Goal: Task Accomplishment & Management: Manage account settings

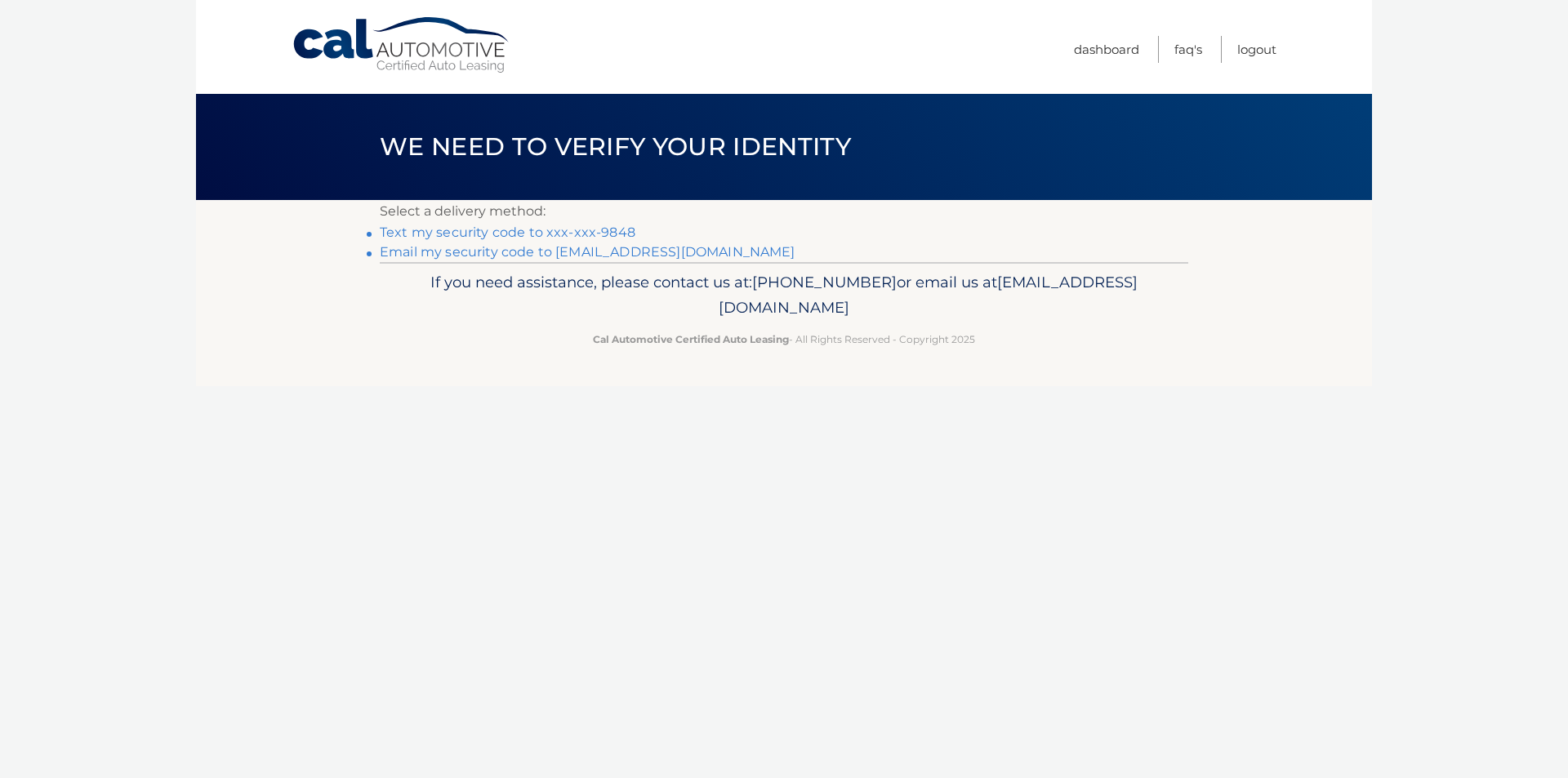
click at [457, 229] on link "Text my security code to xxx-xxx-9848" at bounding box center [507, 232] width 255 height 15
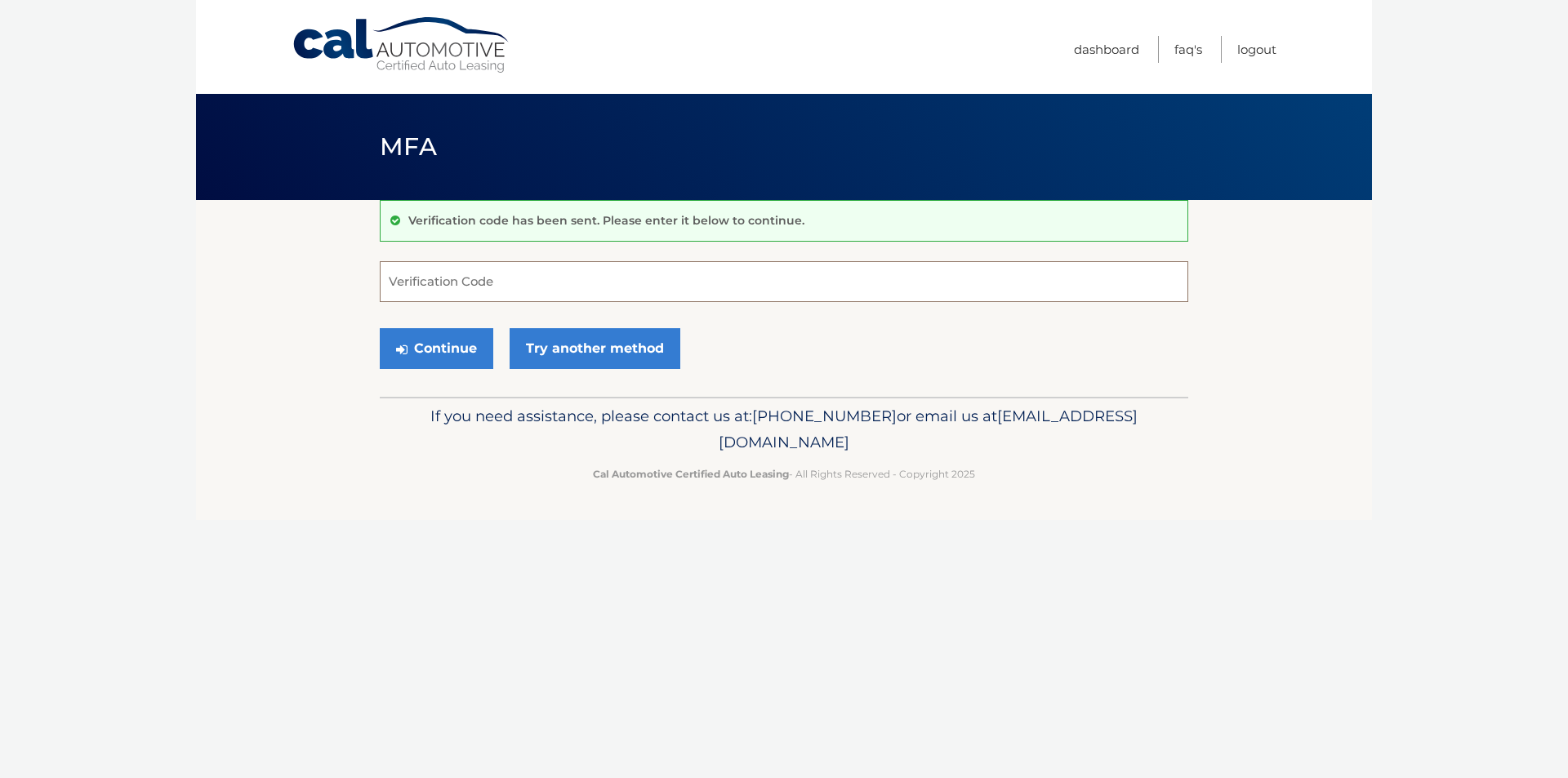
click at [434, 290] on input "Verification Code" at bounding box center [784, 282] width 809 height 41
type input "912136"
click at [434, 339] on button "Continue" at bounding box center [436, 348] width 114 height 41
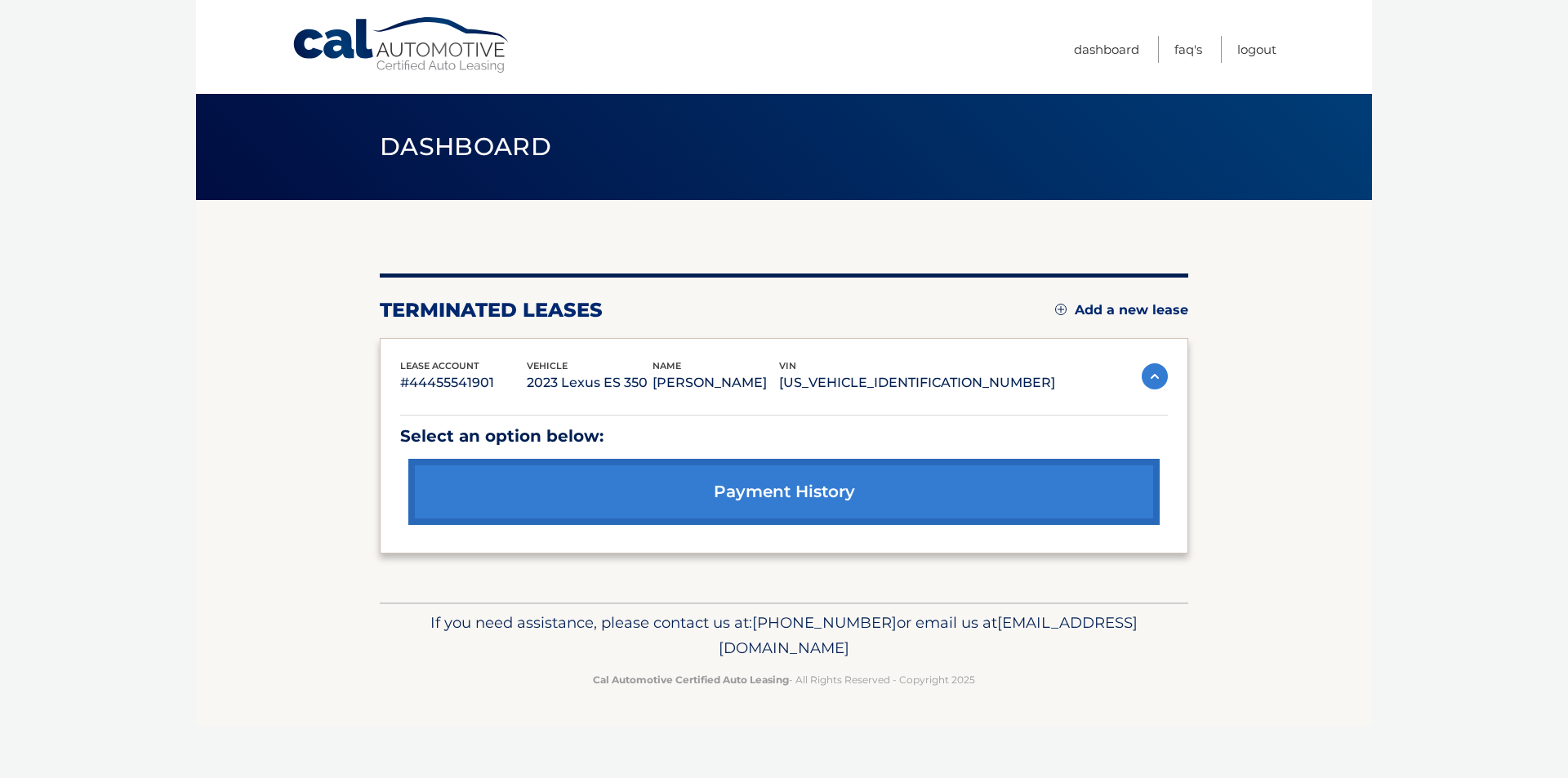
click at [1119, 312] on link "Add a new lease" at bounding box center [1122, 310] width 133 height 16
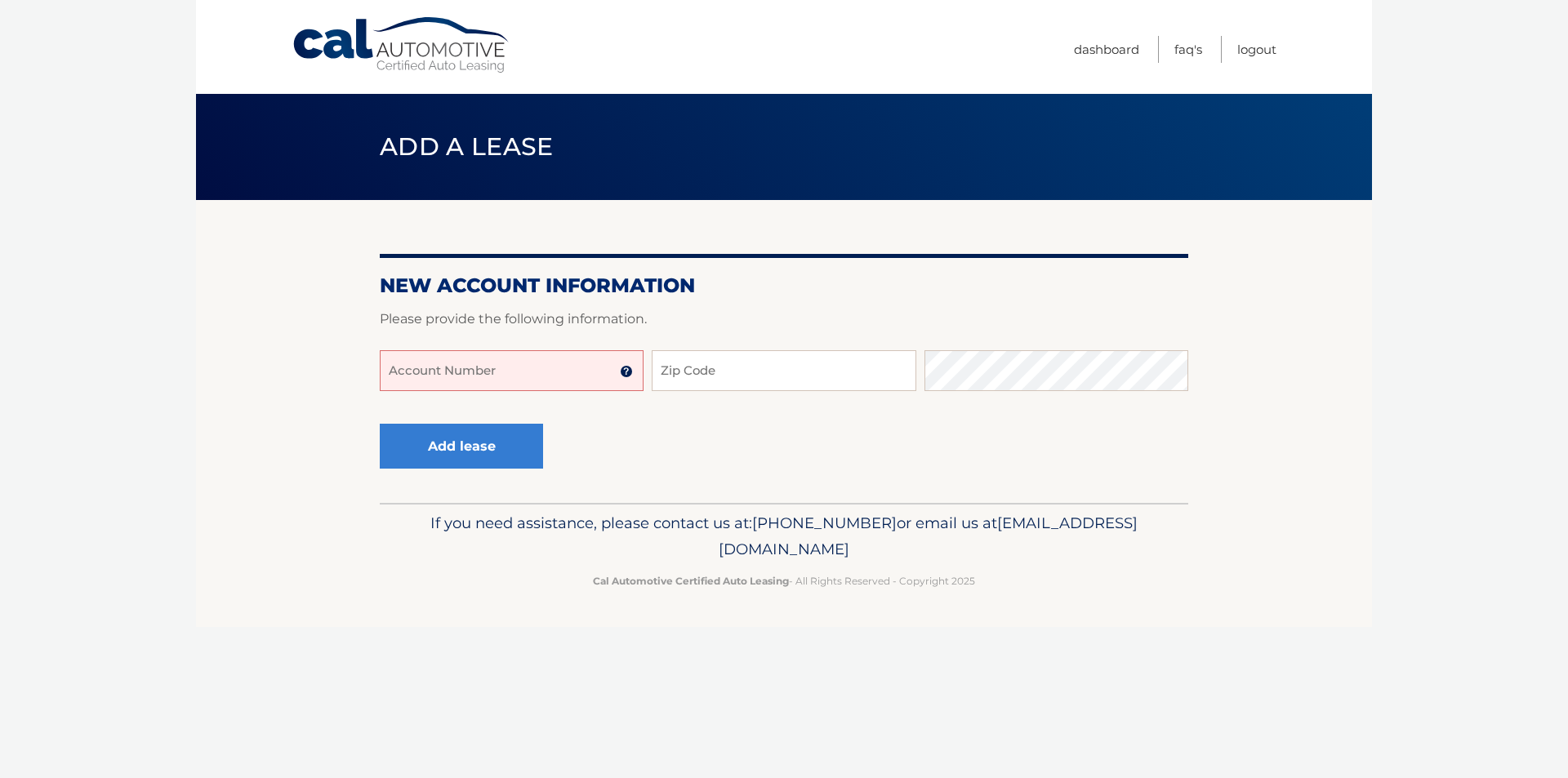
click at [524, 363] on input "Account Number" at bounding box center [512, 370] width 264 height 41
click at [628, 374] on img at bounding box center [626, 372] width 13 height 13
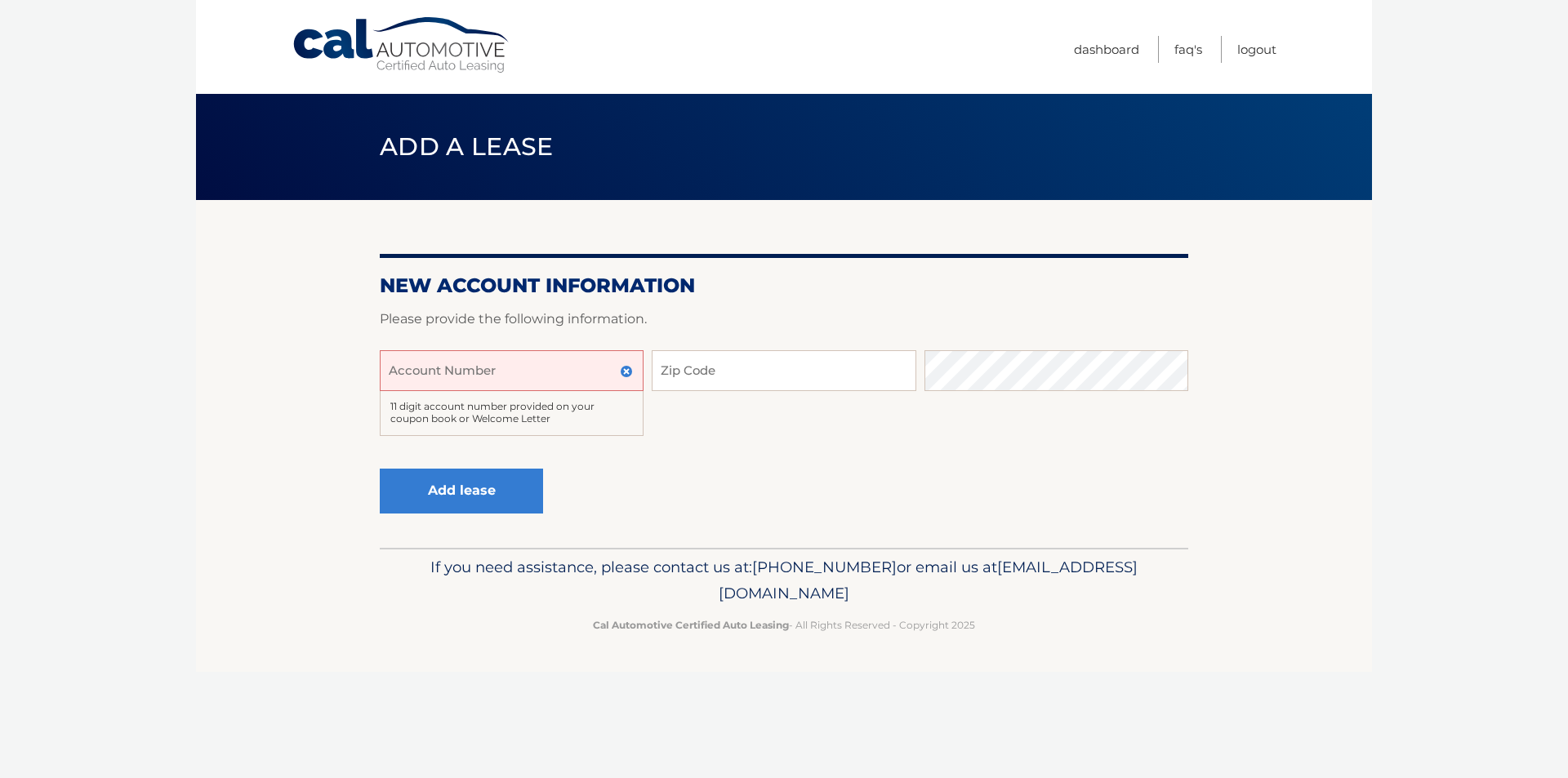
click at [503, 364] on input "Account Number" at bounding box center [512, 370] width 264 height 41
type input "44455997573"
click at [661, 373] on input "Zip Code" at bounding box center [784, 370] width 264 height 41
type input "11729"
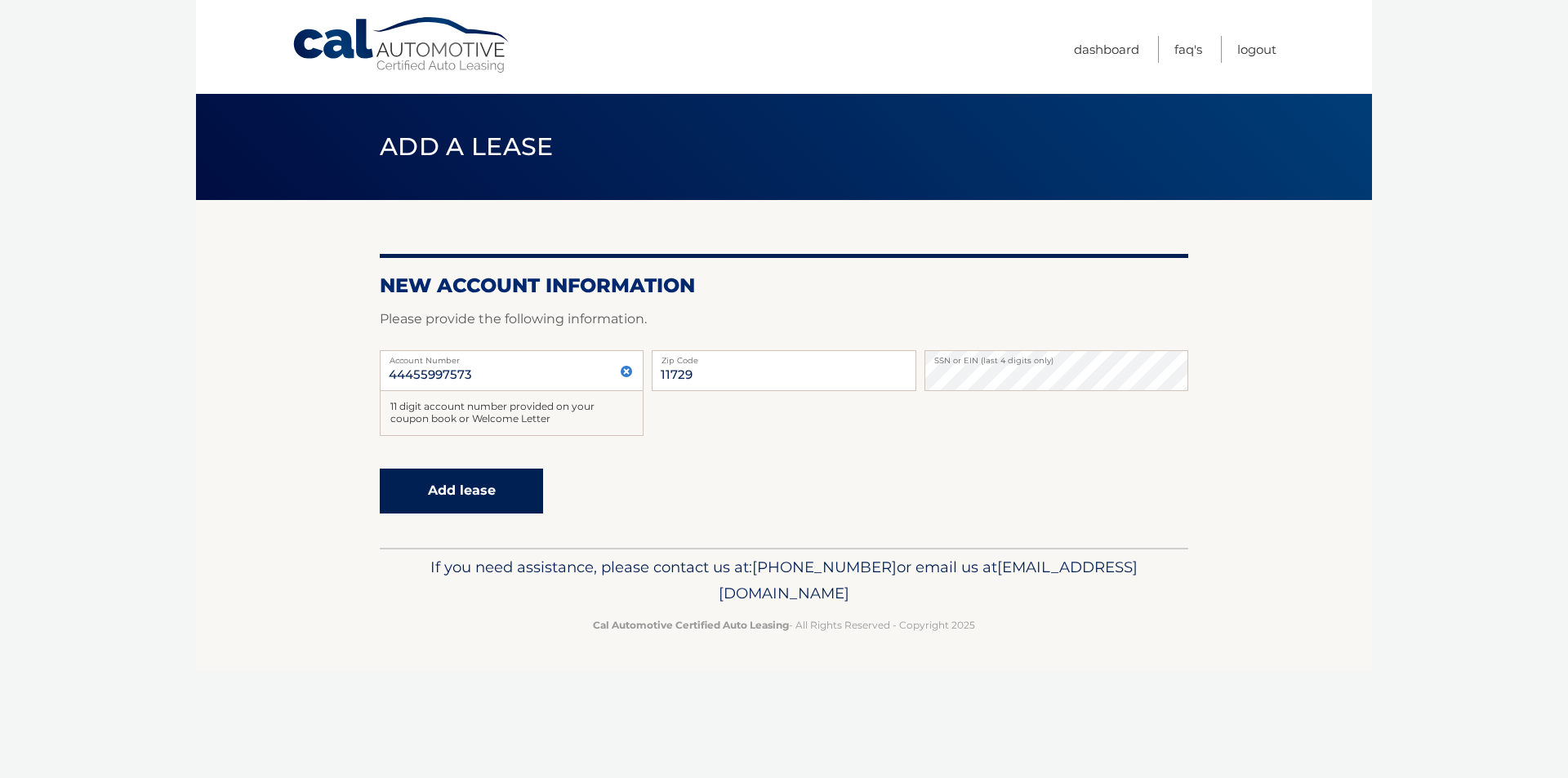
click at [496, 487] on button "Add lease" at bounding box center [462, 491] width 164 height 45
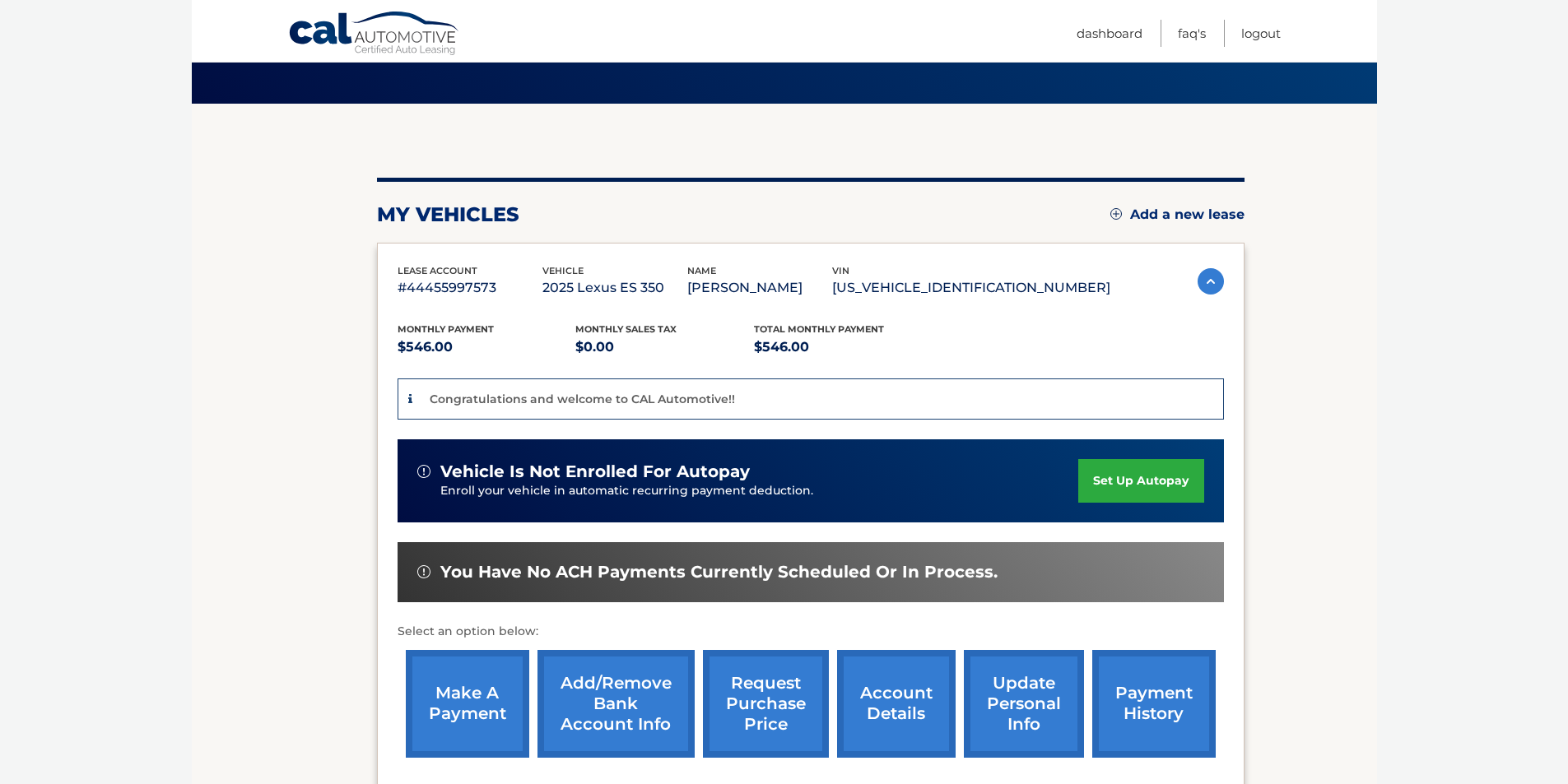
scroll to position [137, 0]
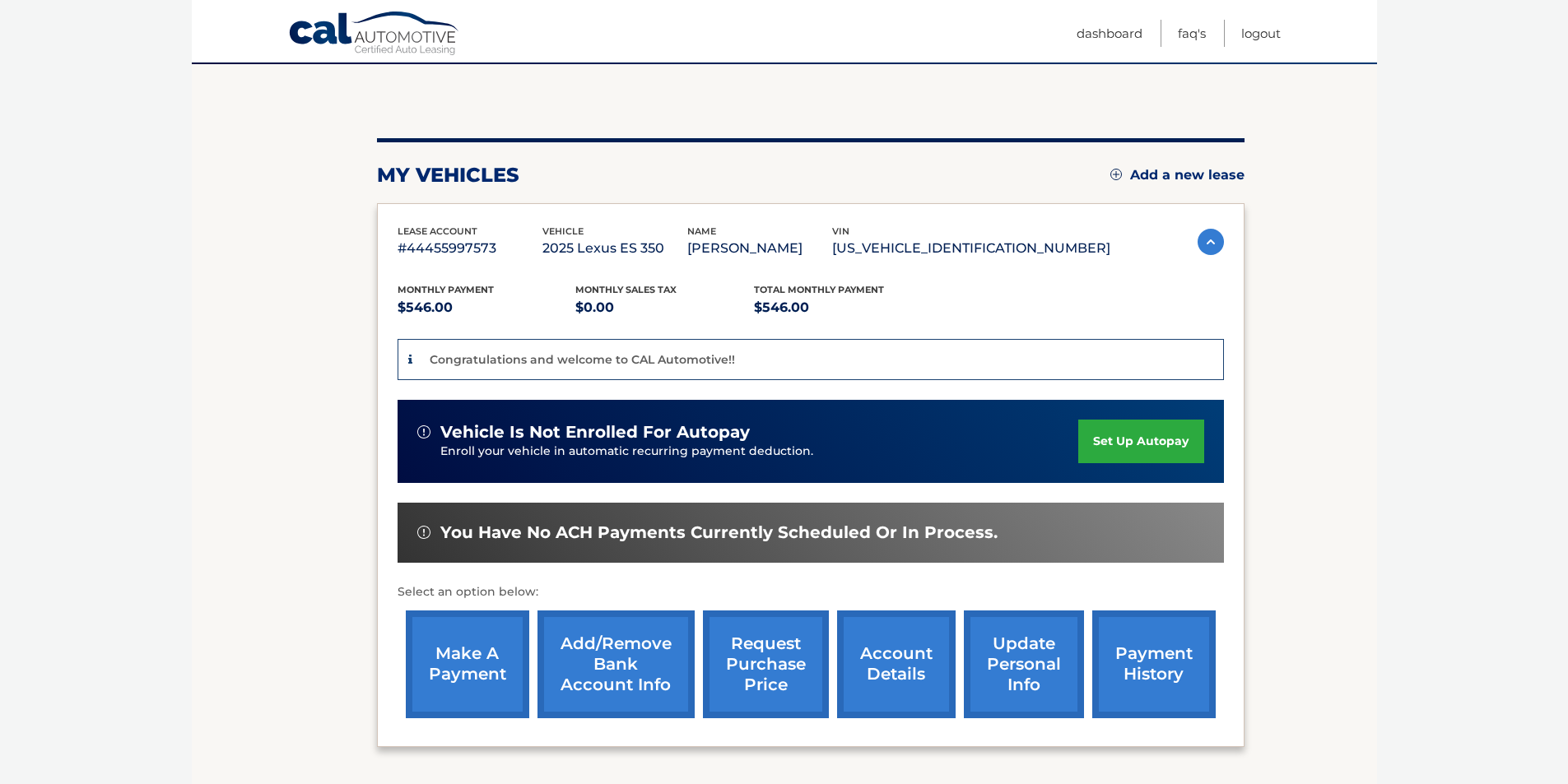
click at [1119, 445] on link "set up autopay" at bounding box center [1140, 441] width 125 height 44
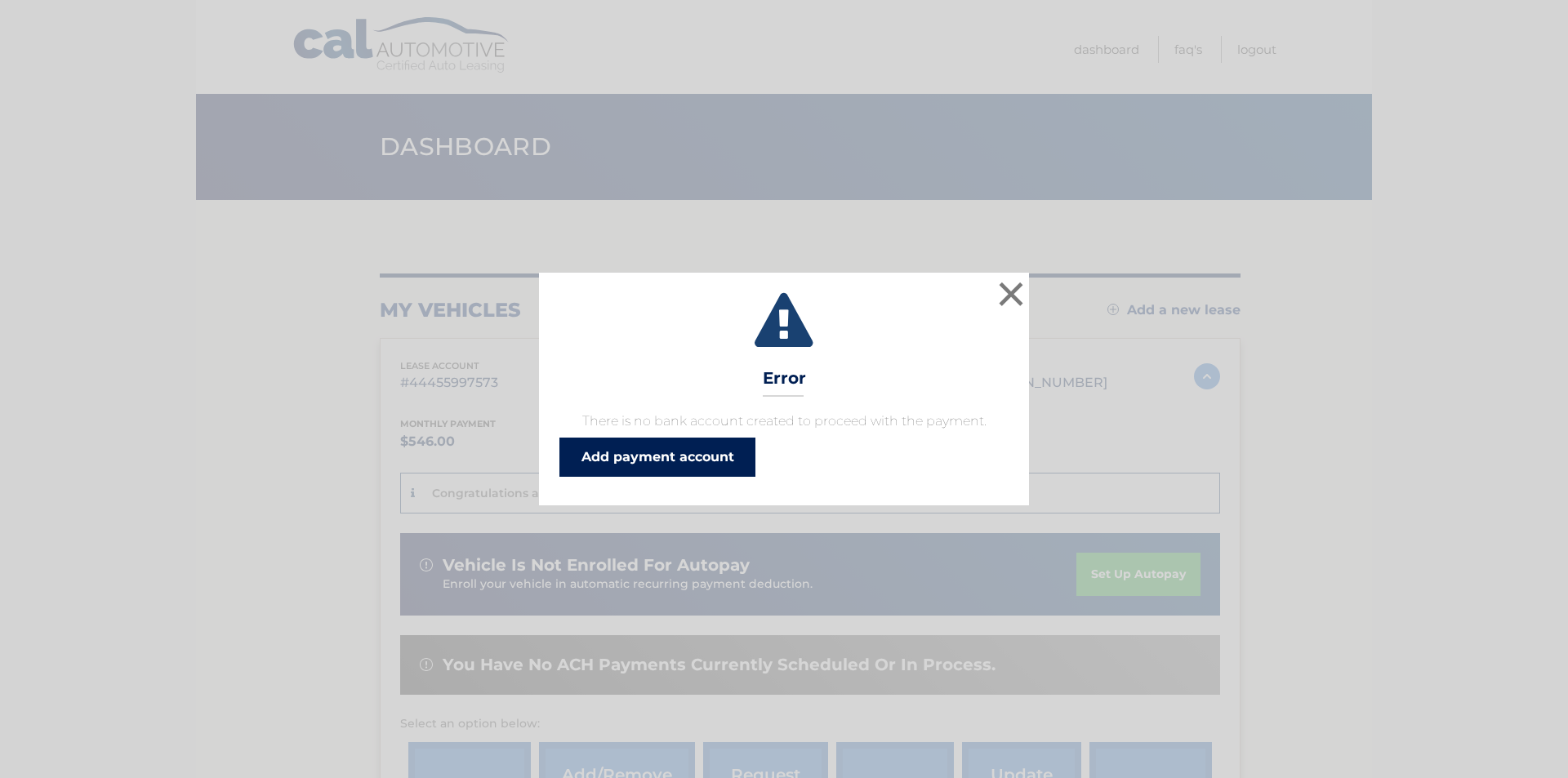
click at [616, 453] on link "Add payment account" at bounding box center [657, 457] width 196 height 39
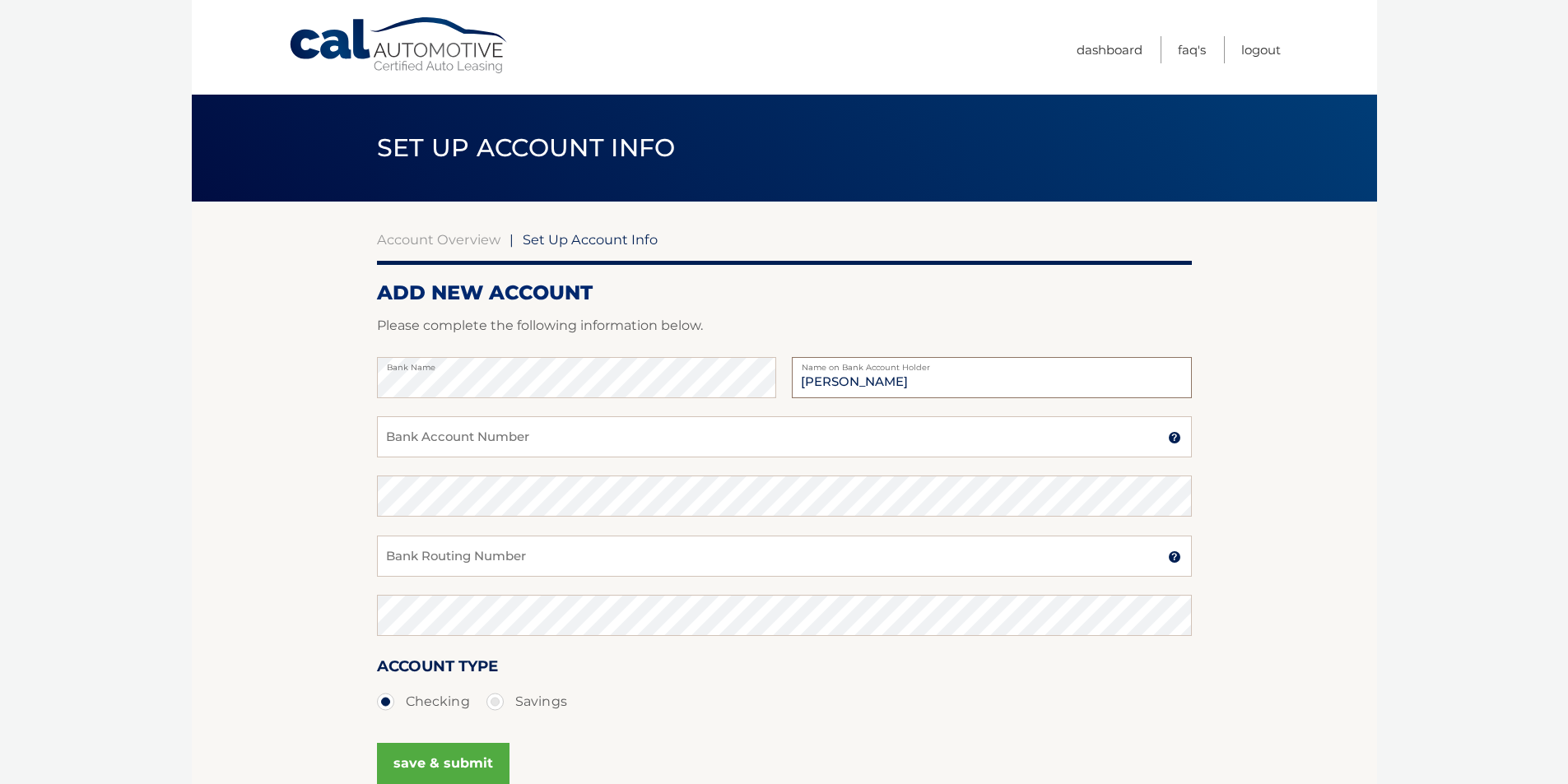
type input "JOE LIBRARO"
click at [476, 430] on input "Bank Account Number" at bounding box center [785, 437] width 815 height 41
type input "90388853"
click at [461, 556] on input "Bank Routing Number" at bounding box center [785, 556] width 815 height 41
type input "021000089"
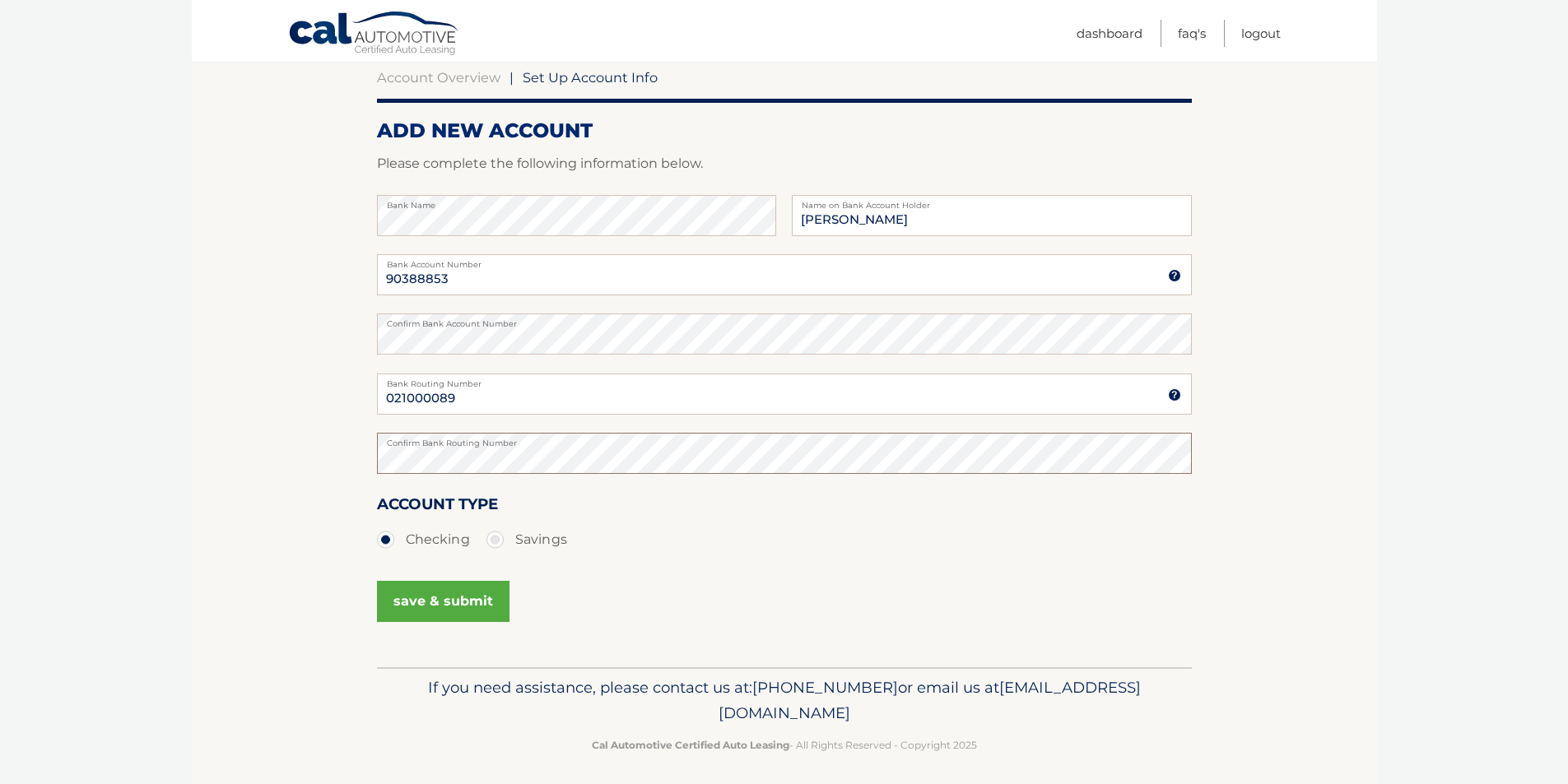
scroll to position [170, 0]
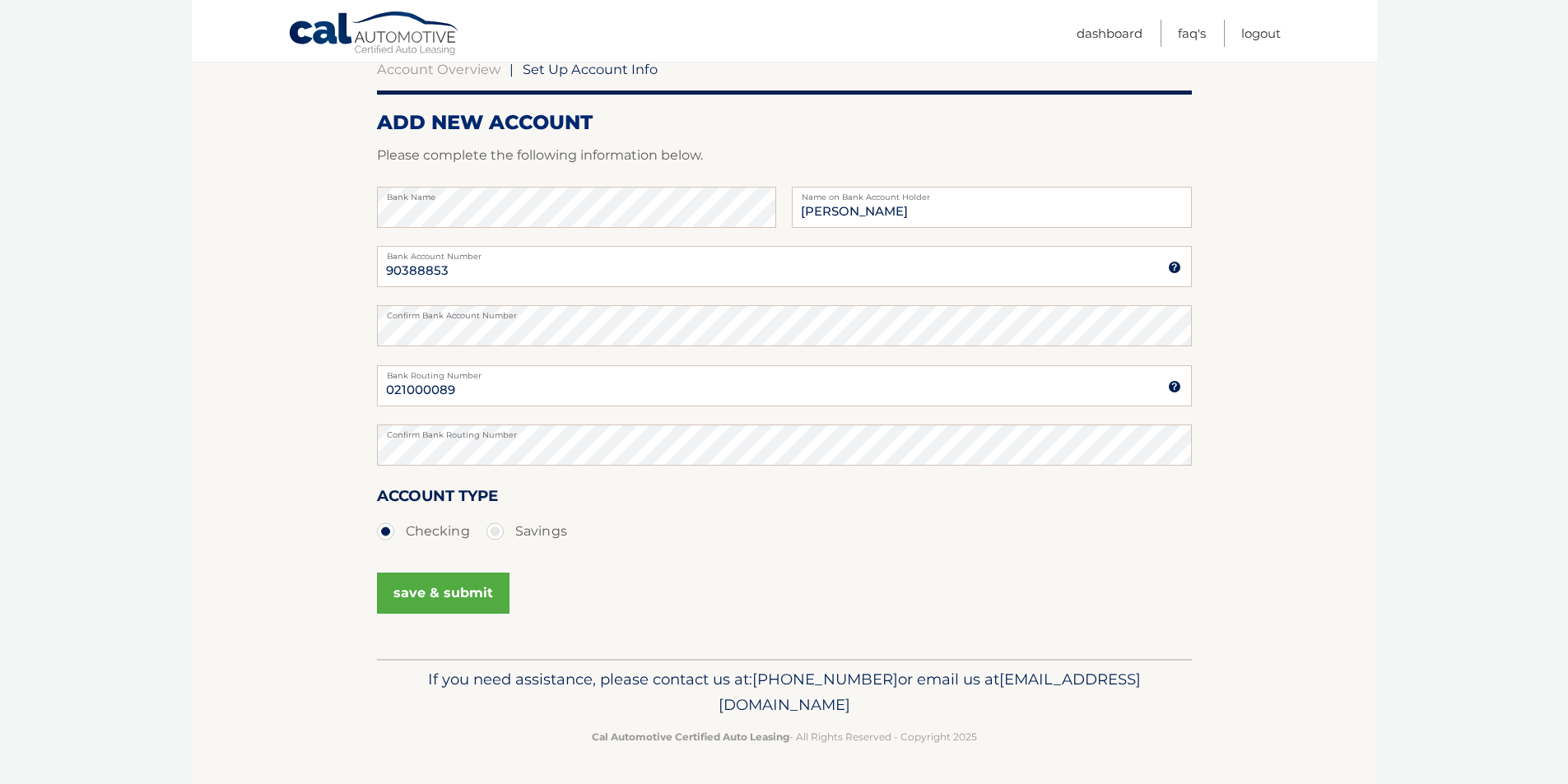
click at [466, 593] on button "save & submit" at bounding box center [443, 593] width 133 height 41
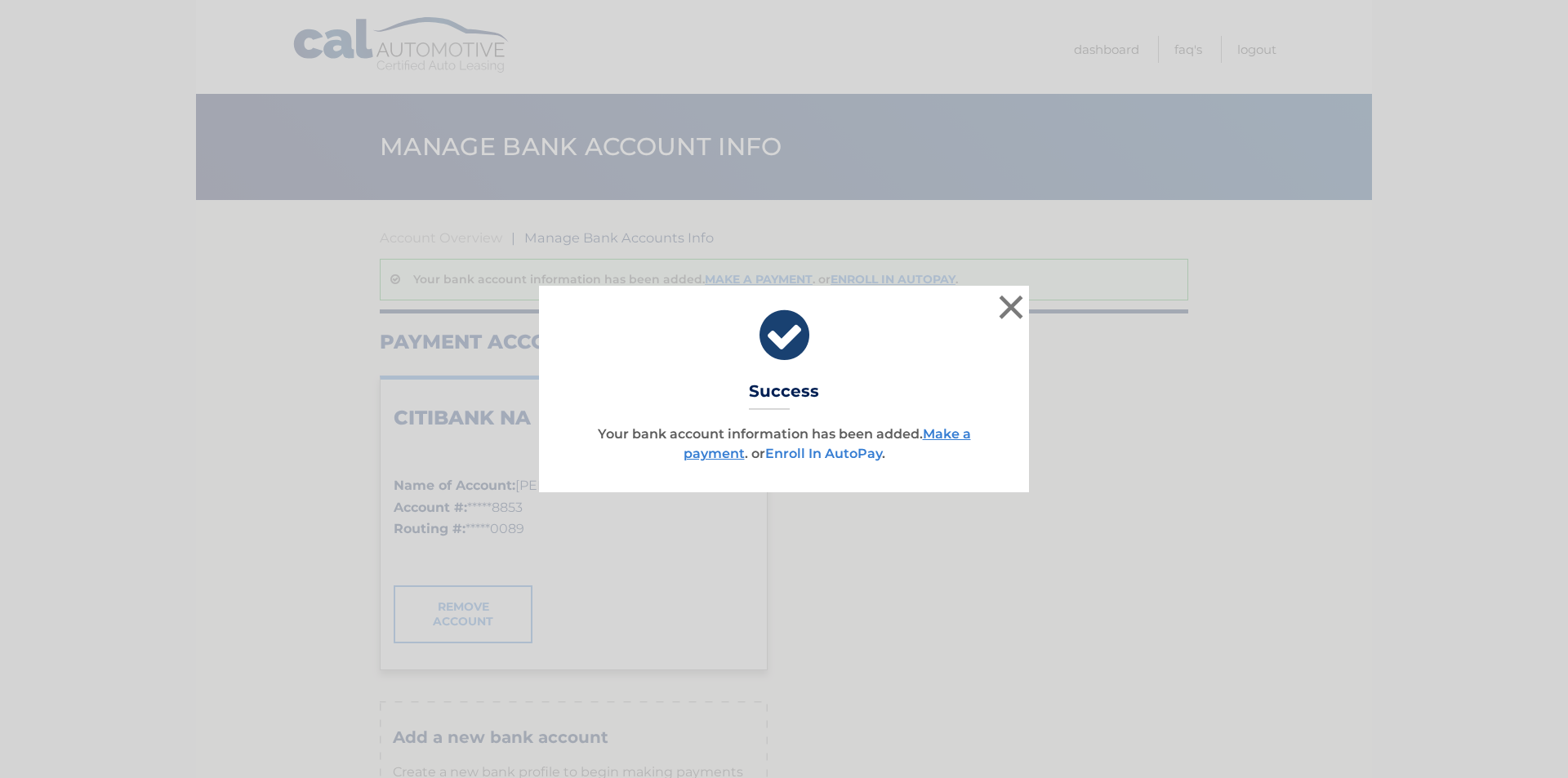
click at [834, 453] on link "Enroll In AutoPay" at bounding box center [824, 454] width 116 height 15
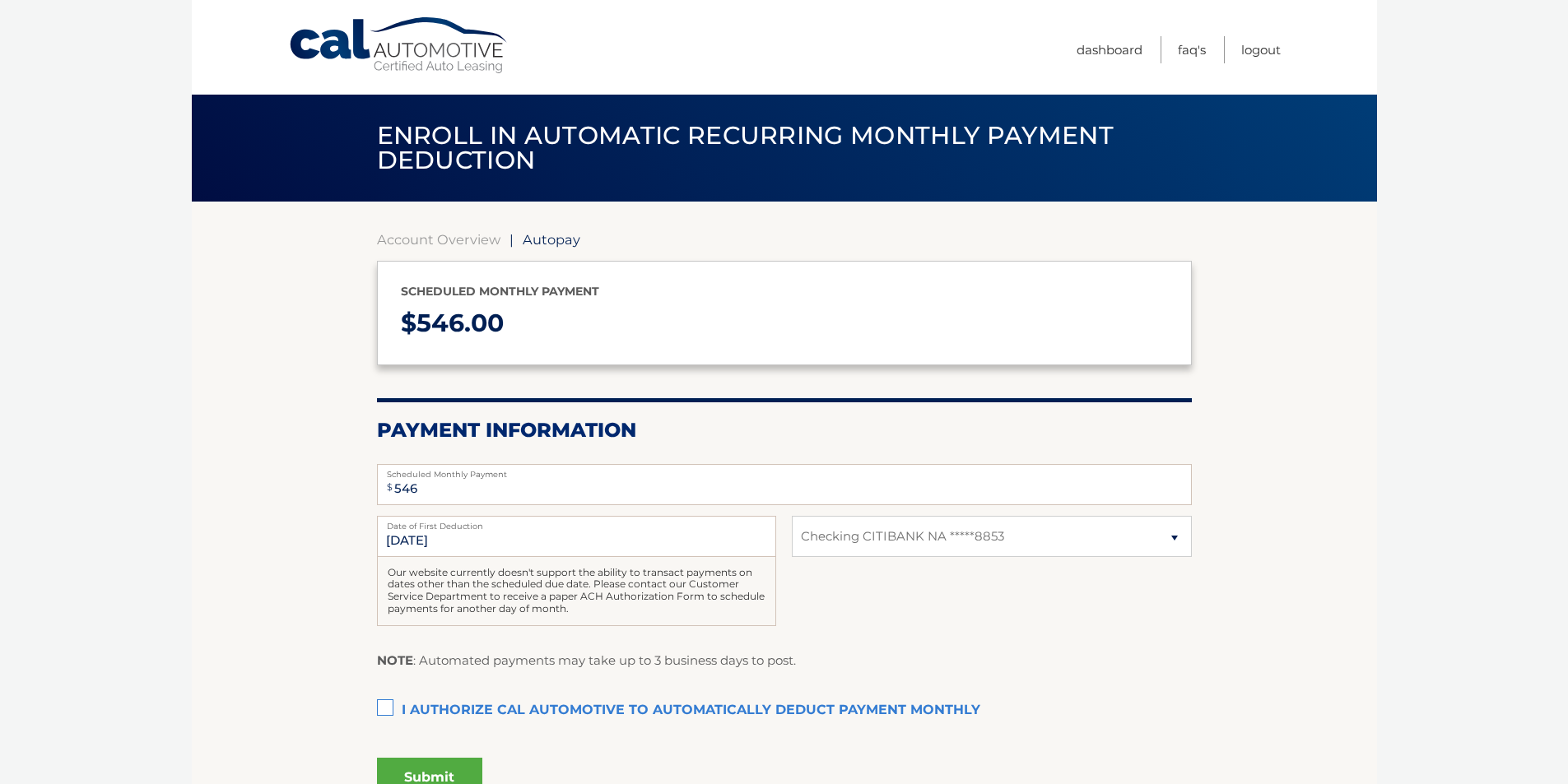
select select "ZDY4MjJjYTEtZDQ3ZC00ZDBjLTllZGUtODg0OWIxN2M2MjI3"
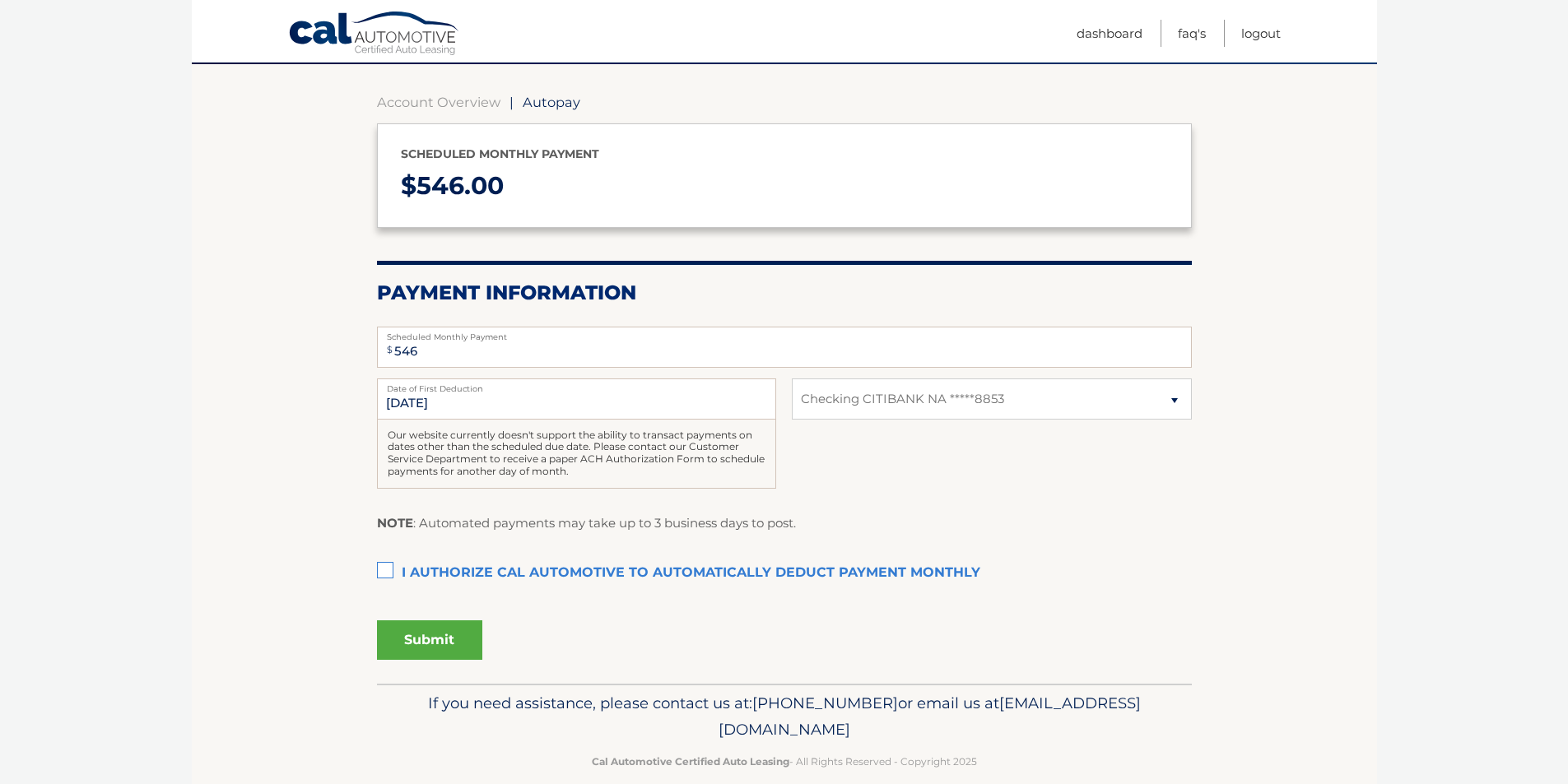
click at [386, 571] on label "I authorize cal automotive to automatically deduct payment monthly This checkbo…" at bounding box center [785, 573] width 815 height 33
click at [0, 0] on input "I authorize cal automotive to automatically deduct payment monthly This checkbo…" at bounding box center [0, 0] width 0 height 0
click at [450, 640] on button "Submit" at bounding box center [430, 639] width 105 height 39
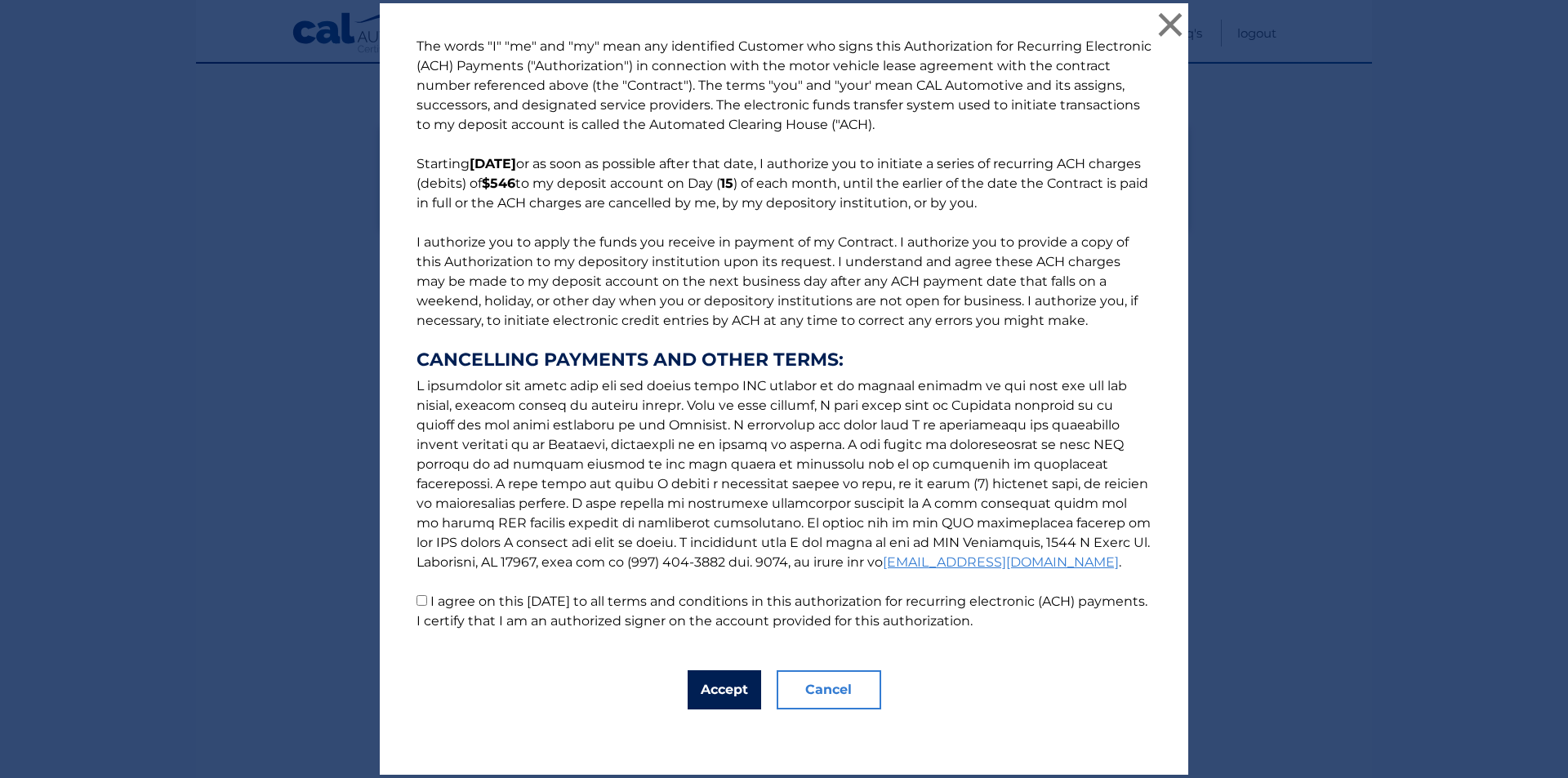
click at [707, 680] on button "Accept" at bounding box center [724, 690] width 74 height 39
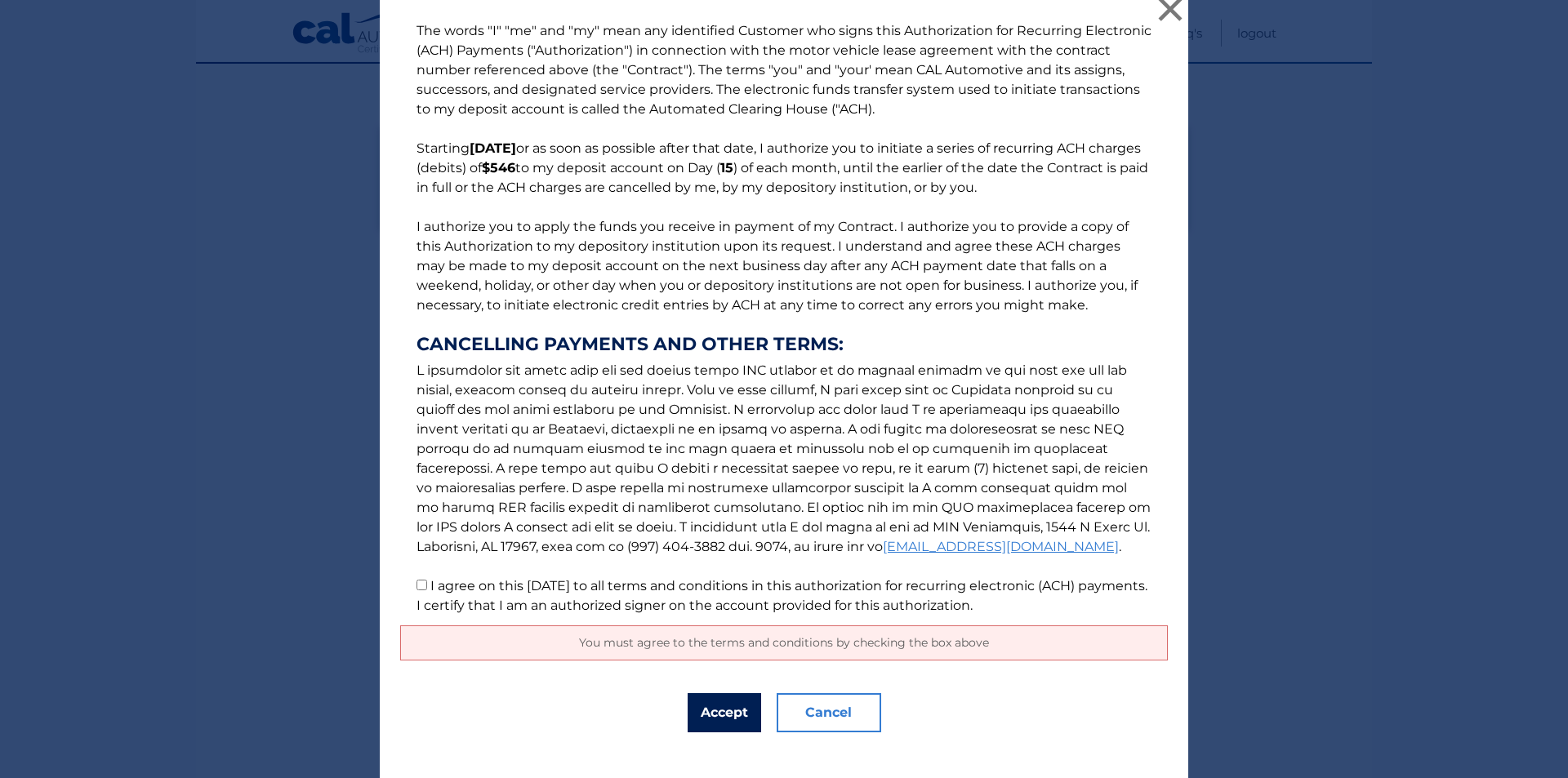
scroll to position [32, 0]
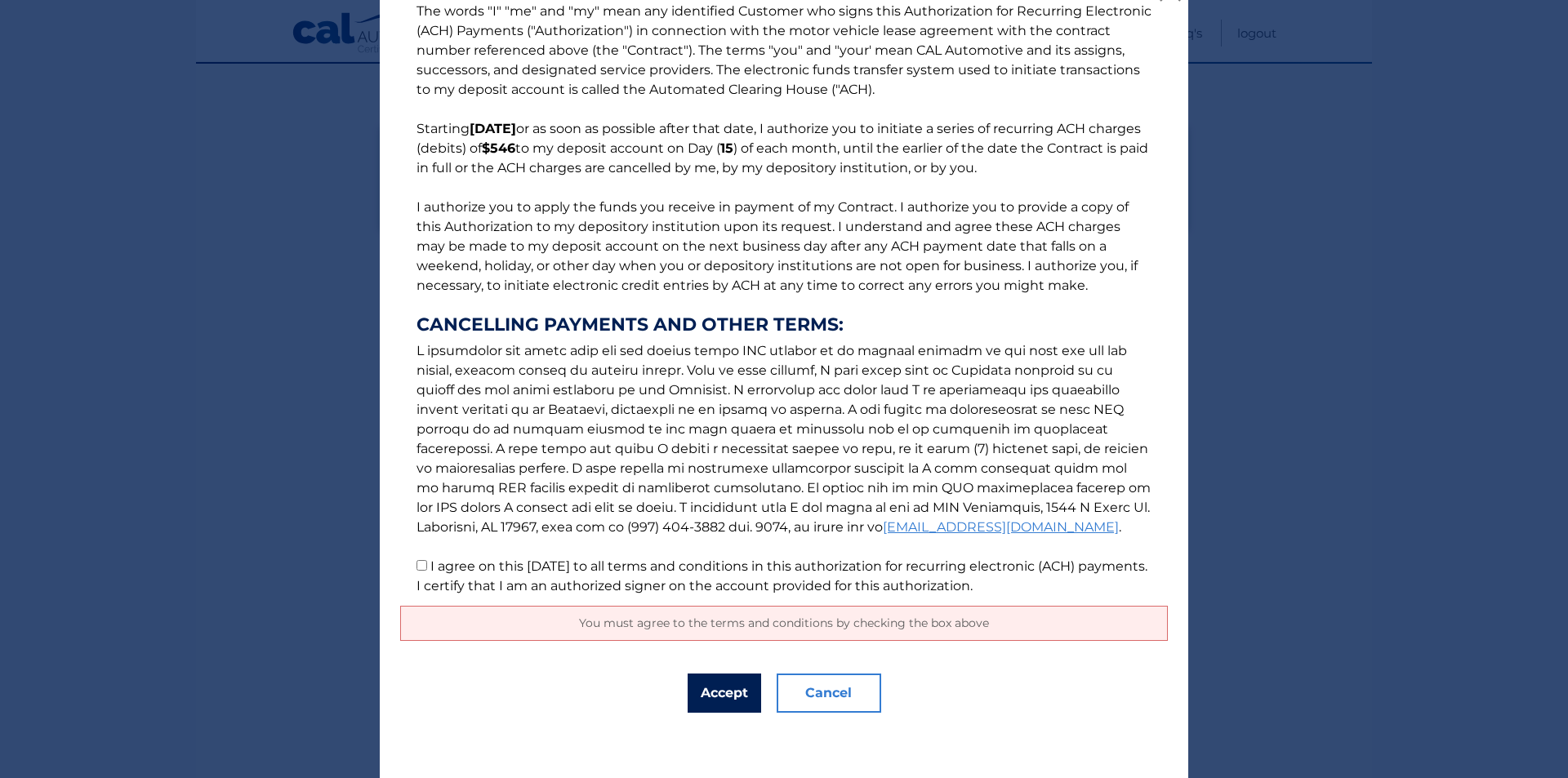
click at [730, 687] on button "Accept" at bounding box center [724, 693] width 74 height 39
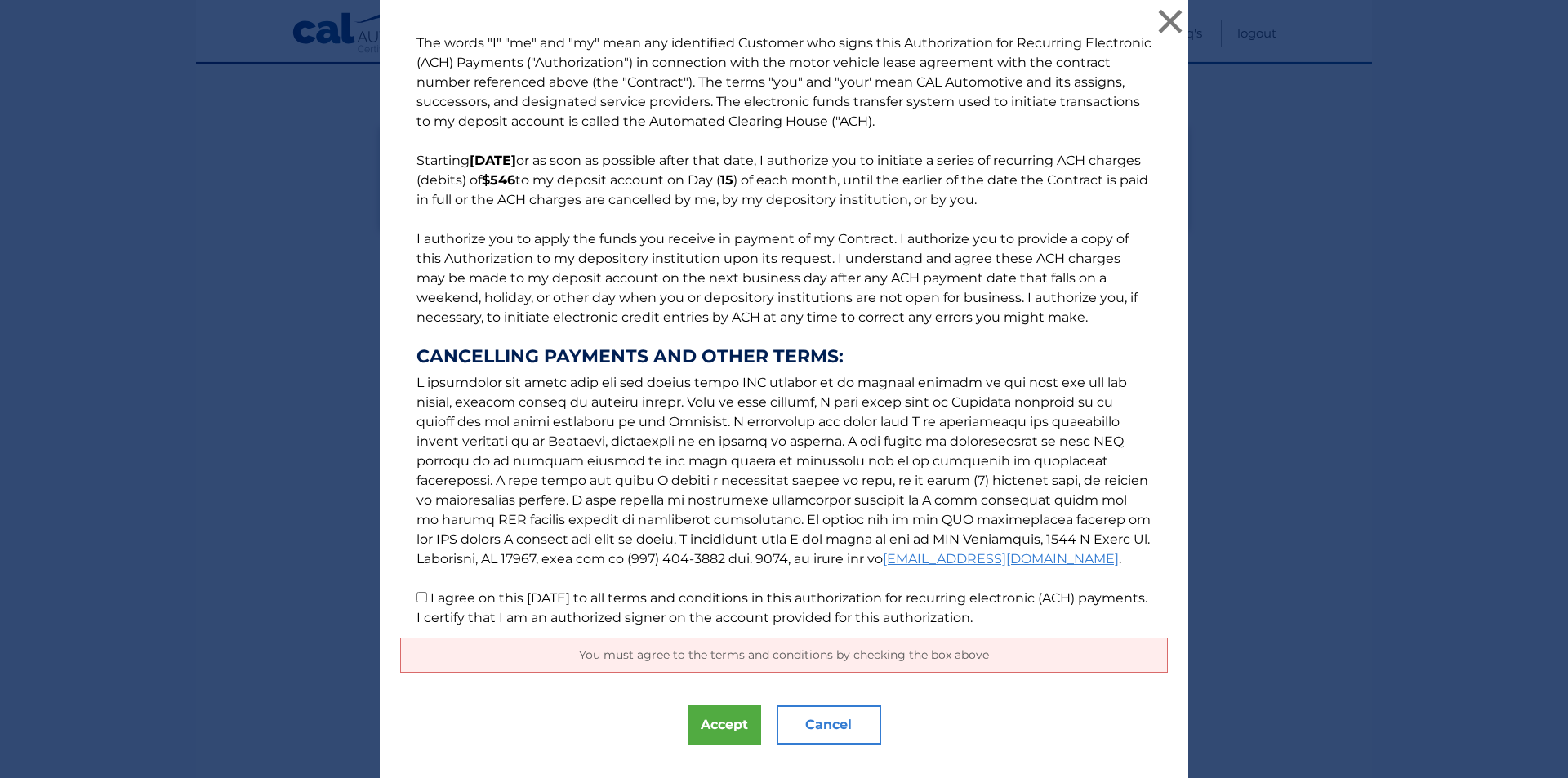
click at [838, 653] on span "You must agree to the terms and conditions by checking the box above" at bounding box center [784, 655] width 410 height 15
click at [819, 662] on span "You must agree to the terms and conditions by checking the box above" at bounding box center [784, 655] width 410 height 15
click at [1166, 12] on button "×" at bounding box center [1171, 21] width 33 height 33
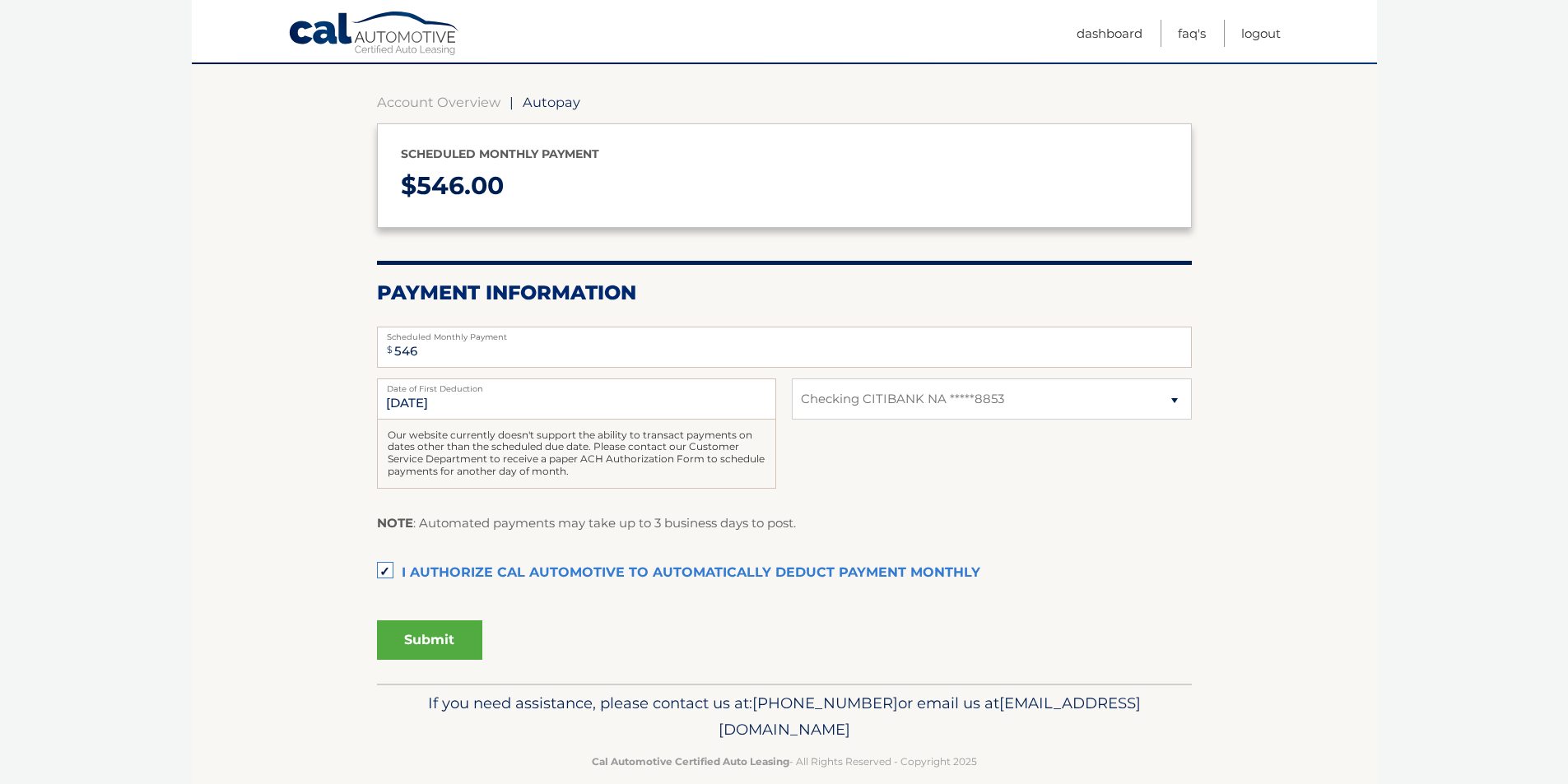
click at [417, 641] on button "Submit" at bounding box center [430, 639] width 105 height 39
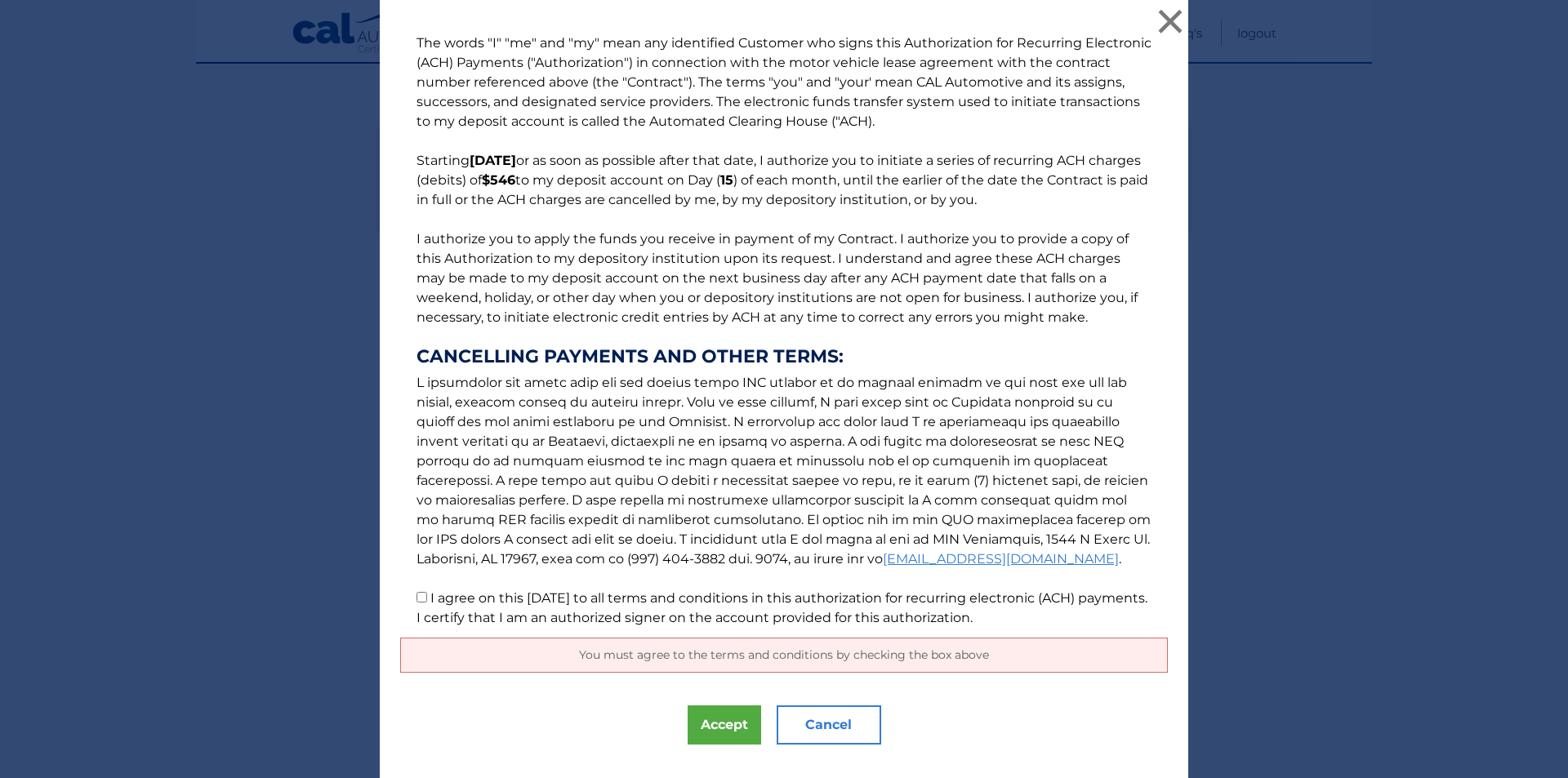
click at [416, 596] on input "I agree on this 08/31/2025 to all terms and conditions in this authorization fo…" at bounding box center [422, 597] width 11 height 11
checkbox input "true"
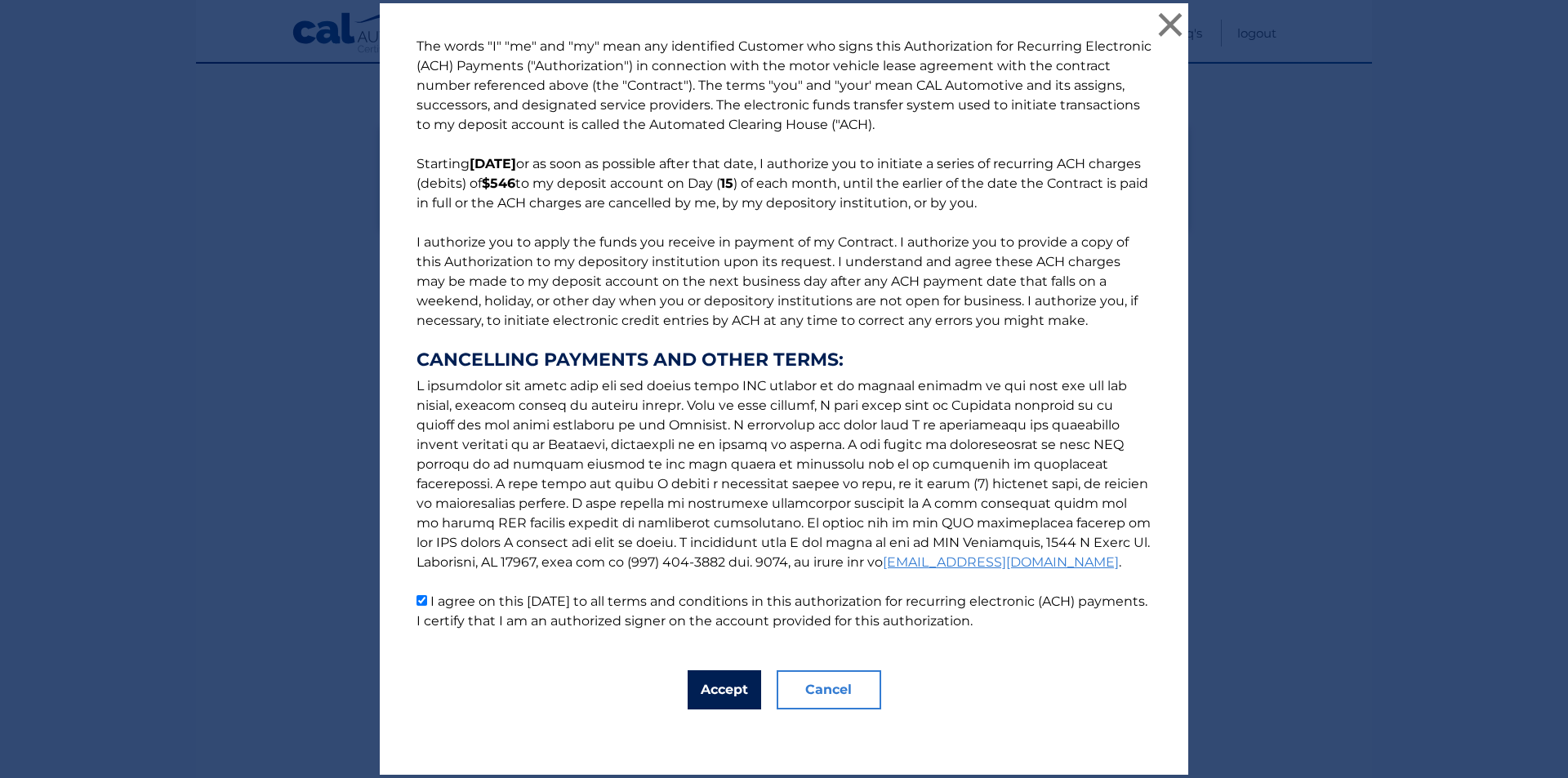
click at [709, 683] on button "Accept" at bounding box center [724, 690] width 74 height 39
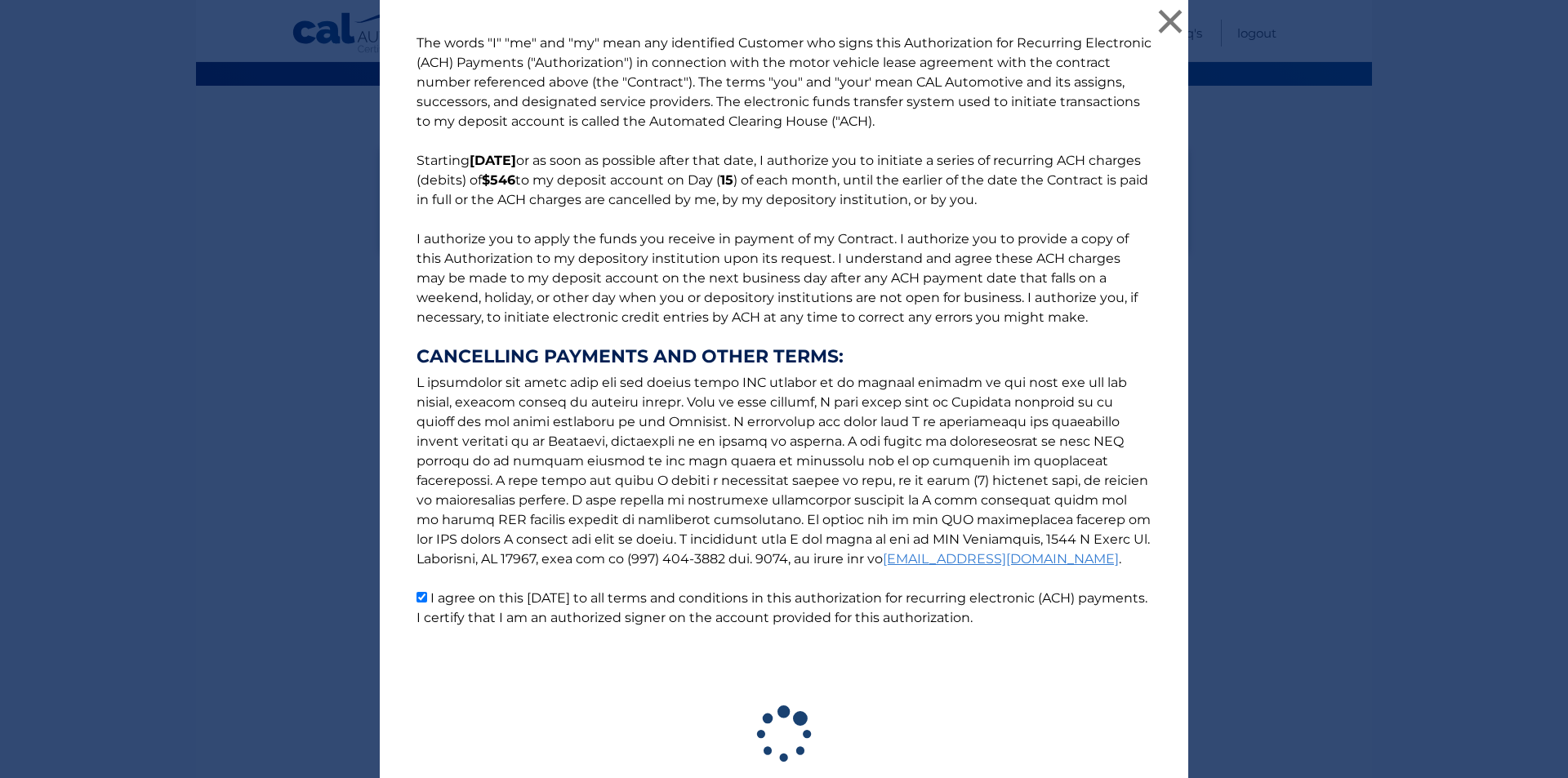
scroll to position [115, 0]
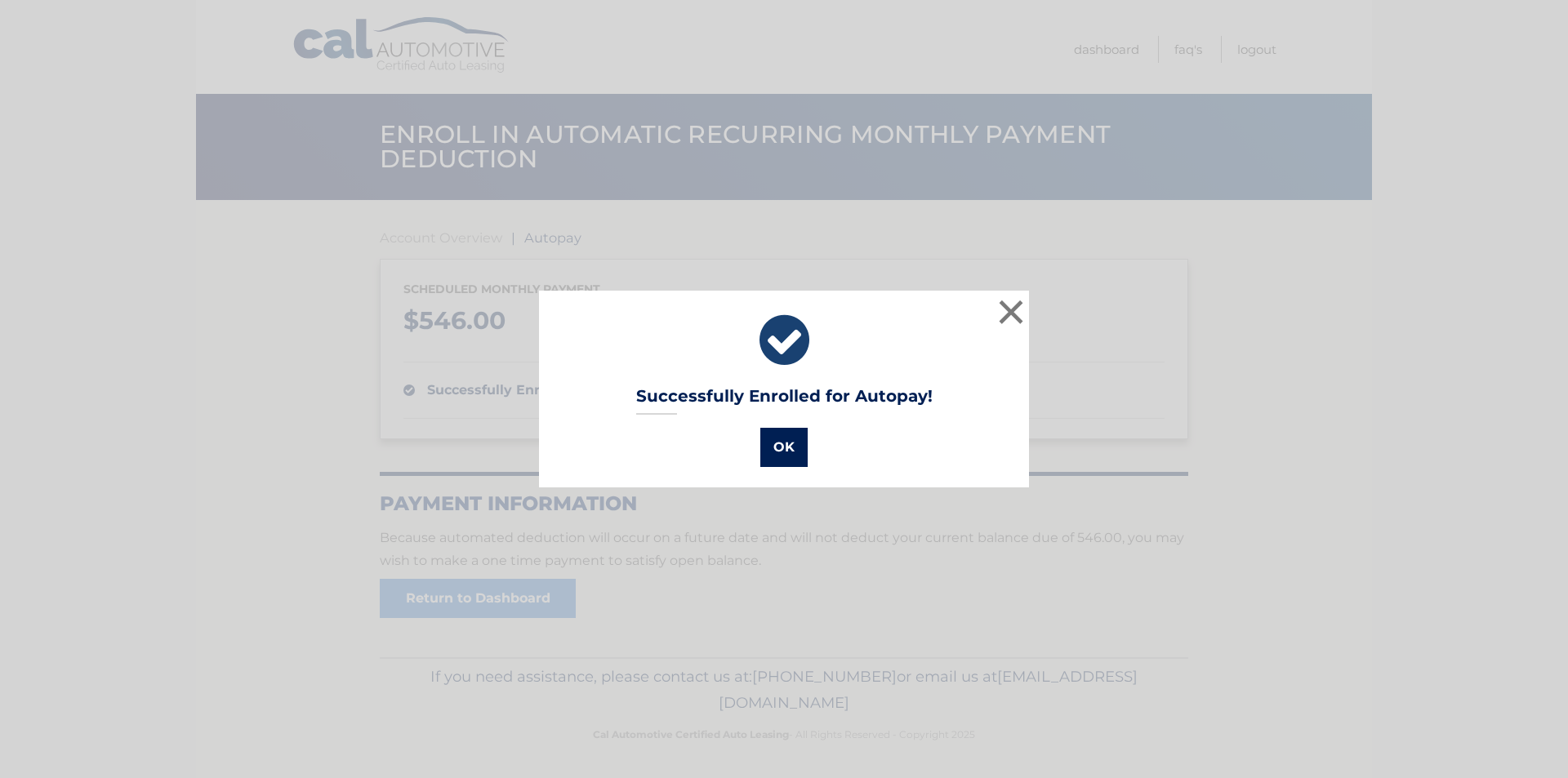
click at [785, 439] on button "OK" at bounding box center [784, 447] width 47 height 39
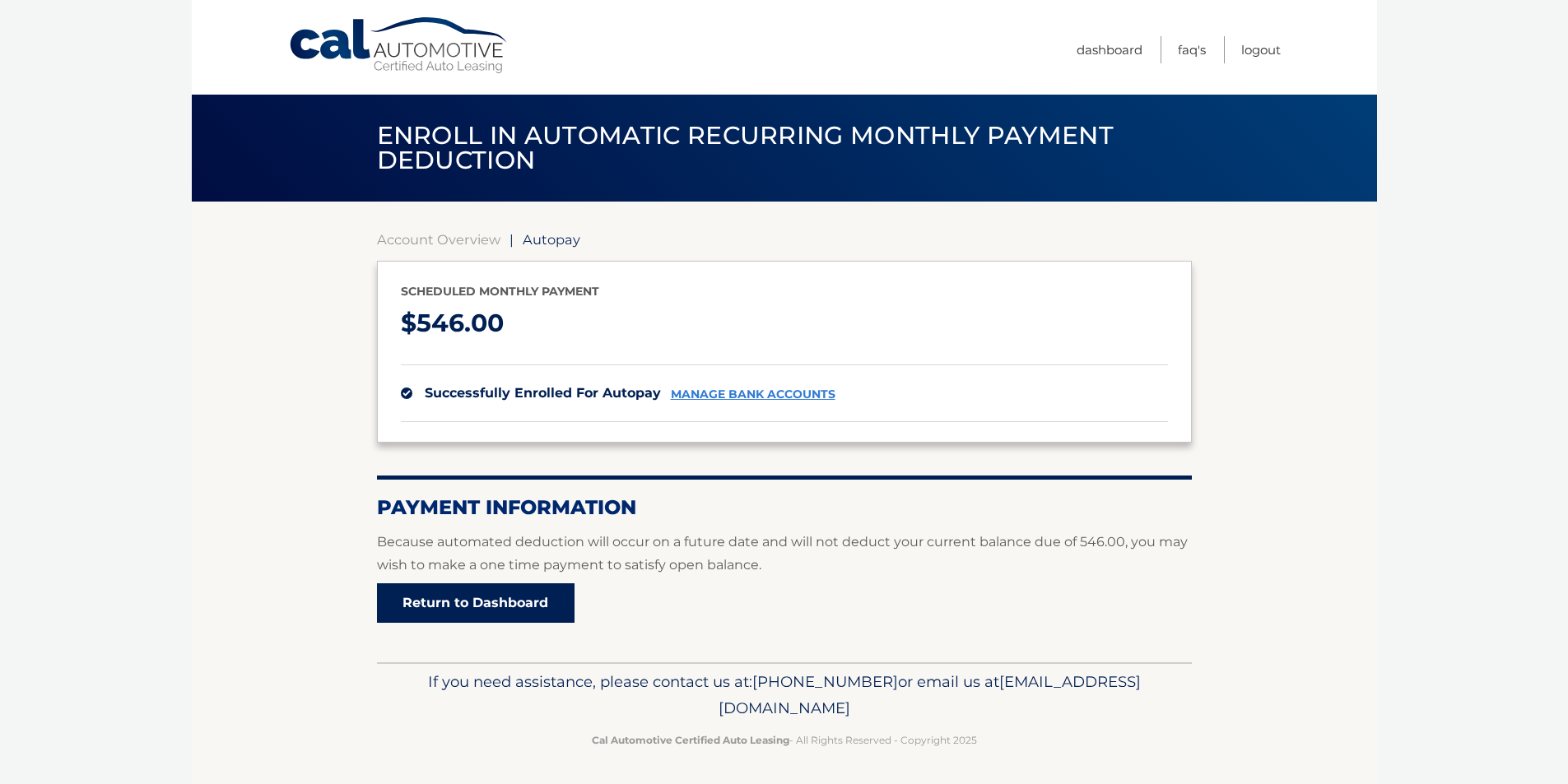
click at [521, 607] on link "Return to Dashboard" at bounding box center [476, 603] width 198 height 39
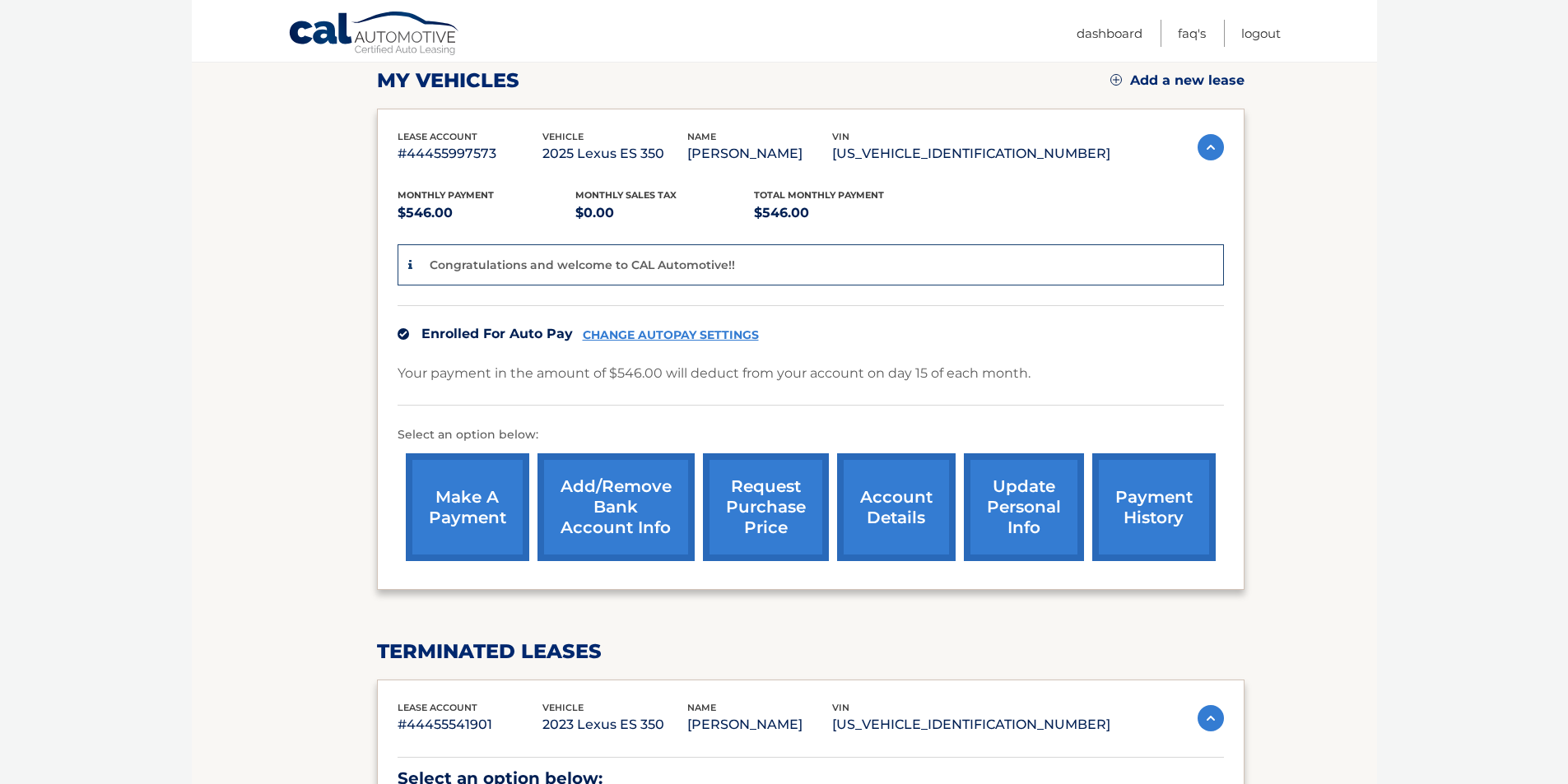
scroll to position [274, 0]
